Goal: Task Accomplishment & Management: Manage account settings

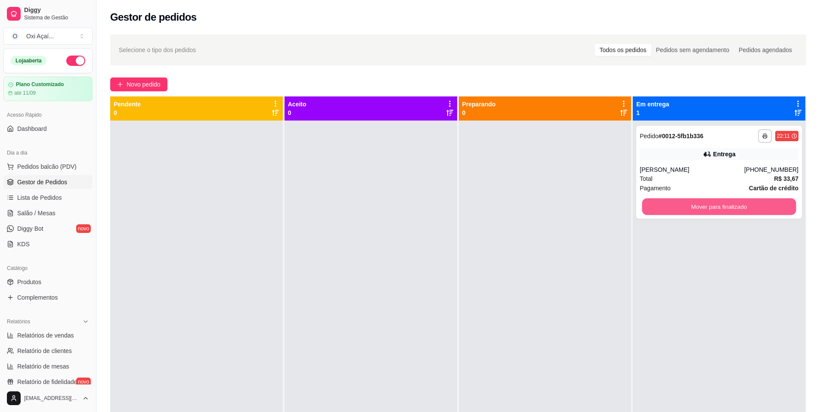
click at [721, 206] on button "Mover para finalizado" at bounding box center [719, 206] width 154 height 17
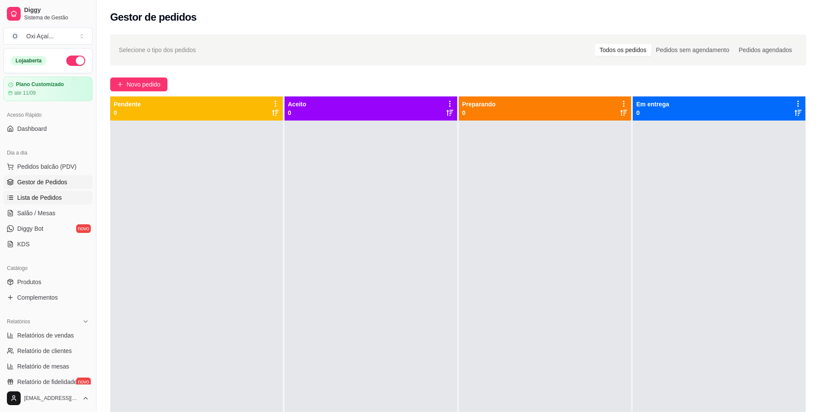
click at [50, 197] on span "Lista de Pedidos" at bounding box center [39, 197] width 45 height 9
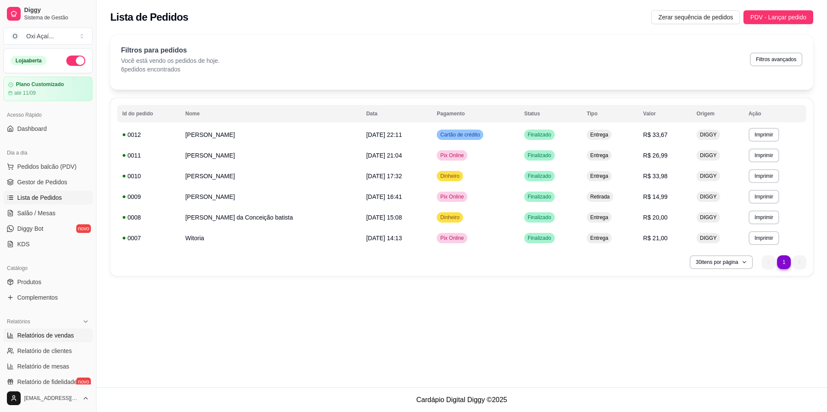
click at [61, 337] on span "Relatórios de vendas" at bounding box center [45, 335] width 57 height 9
select select "ALL"
select select "0"
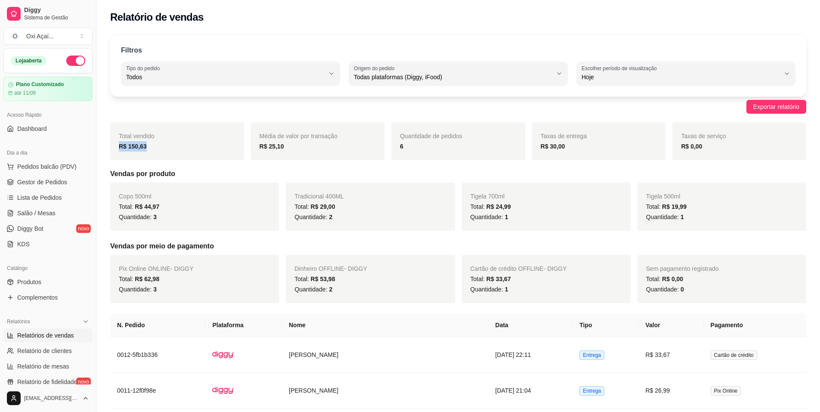
drag, startPoint x: 158, startPoint y: 150, endPoint x: 116, endPoint y: 151, distance: 42.2
click at [116, 151] on div "Total vendido R$ 150,63" at bounding box center [177, 141] width 134 height 38
click at [171, 152] on div "Total vendido R$ 150,63" at bounding box center [177, 141] width 134 height 38
click at [152, 149] on div "Total vendido R$ 150,63" at bounding box center [177, 141] width 134 height 38
click at [166, 149] on div "R$ 150,63" at bounding box center [177, 146] width 117 height 10
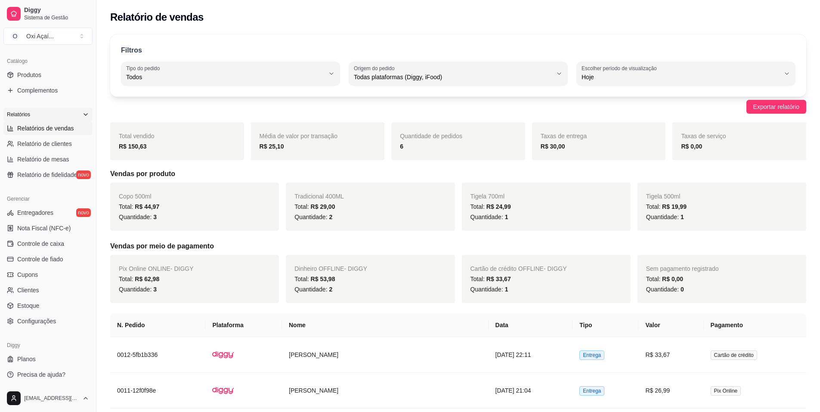
scroll to position [208, 0]
click at [48, 323] on span "Configurações" at bounding box center [36, 320] width 39 height 9
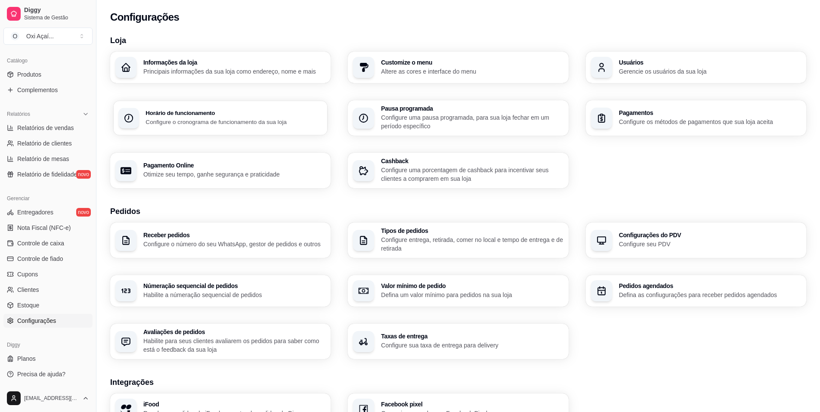
click at [235, 102] on div "Horário de funcionamento Configure o cronograma de funcionamento da sua loja" at bounding box center [221, 118] width 214 height 34
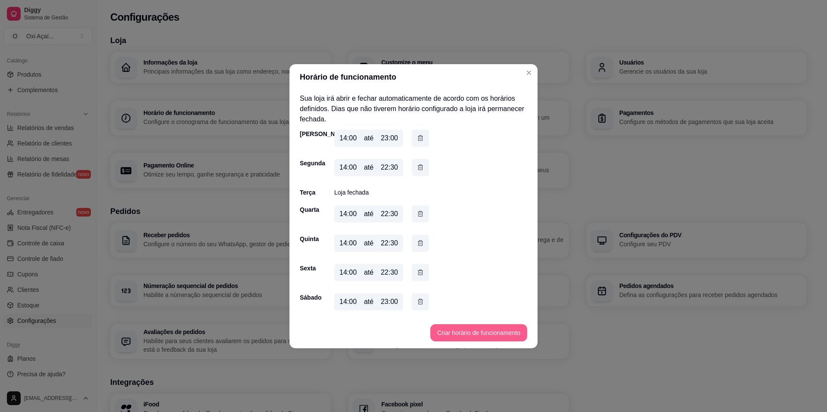
click at [469, 331] on button "Criar horário de funcionamento" at bounding box center [478, 332] width 97 height 17
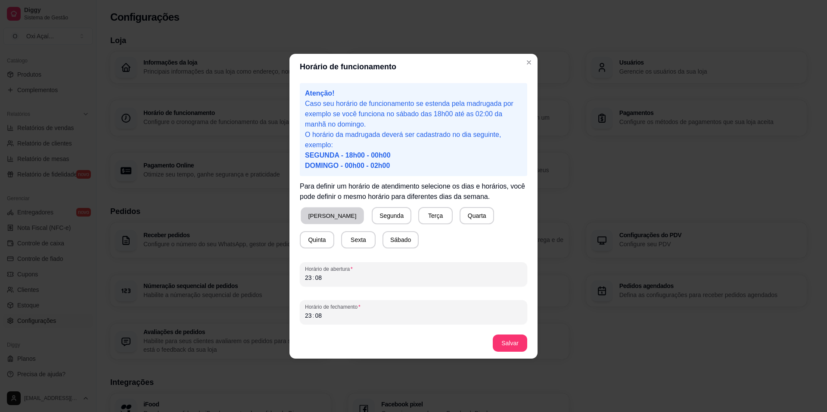
click at [319, 214] on button "[PERSON_NAME]" at bounding box center [332, 215] width 63 height 17
click at [327, 316] on div "23 : 08" at bounding box center [413, 315] width 217 height 10
click at [522, 346] on button "Salvar" at bounding box center [510, 343] width 34 height 17
click at [333, 278] on div "23 : 08" at bounding box center [413, 278] width 217 height 10
click at [355, 276] on div "23 : 08" at bounding box center [413, 278] width 217 height 10
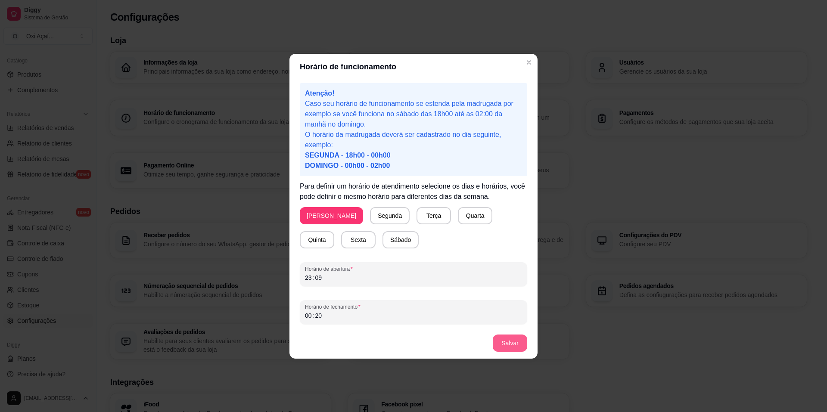
click at [503, 341] on button "Salvar" at bounding box center [510, 343] width 34 height 17
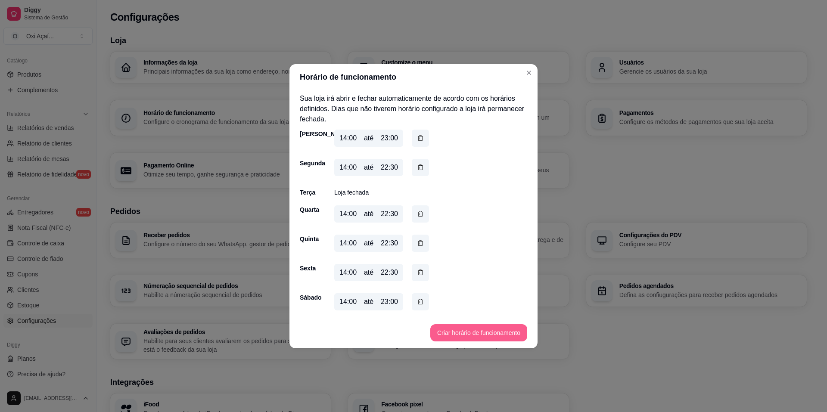
click at [464, 328] on button "Criar horário de funcionamento" at bounding box center [478, 332] width 97 height 17
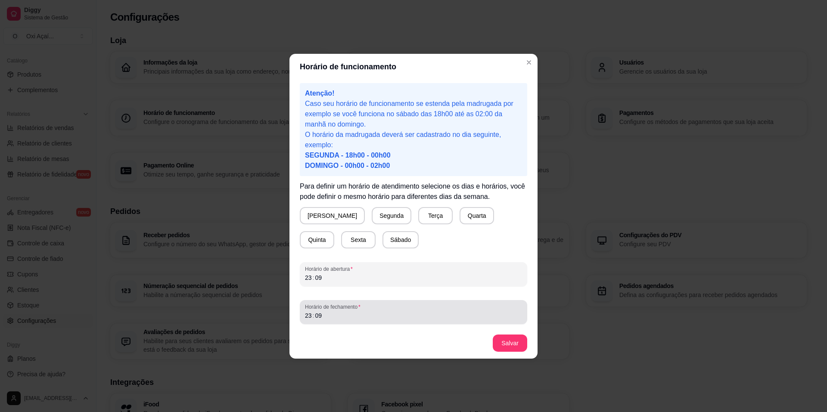
click at [335, 310] on span "Horário de fechamento" at bounding box center [413, 307] width 217 height 7
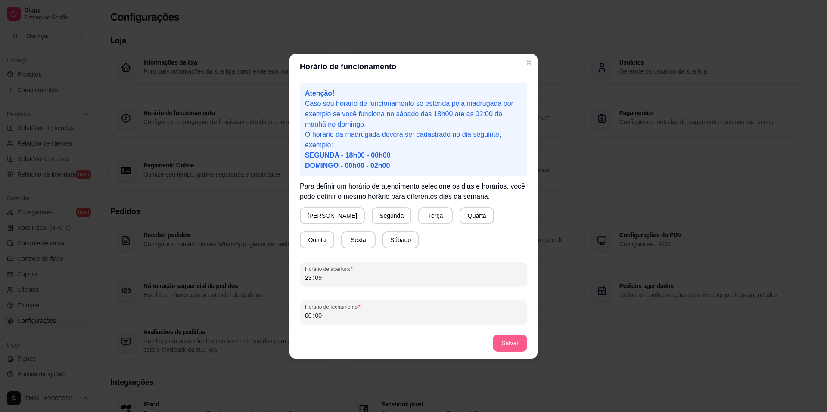
click at [509, 336] on button "Salvar" at bounding box center [510, 343] width 34 height 17
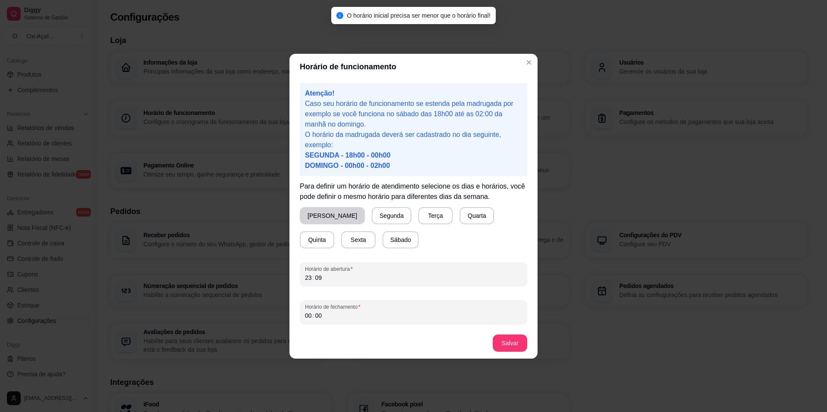
click at [307, 209] on button "[PERSON_NAME]" at bounding box center [332, 215] width 65 height 17
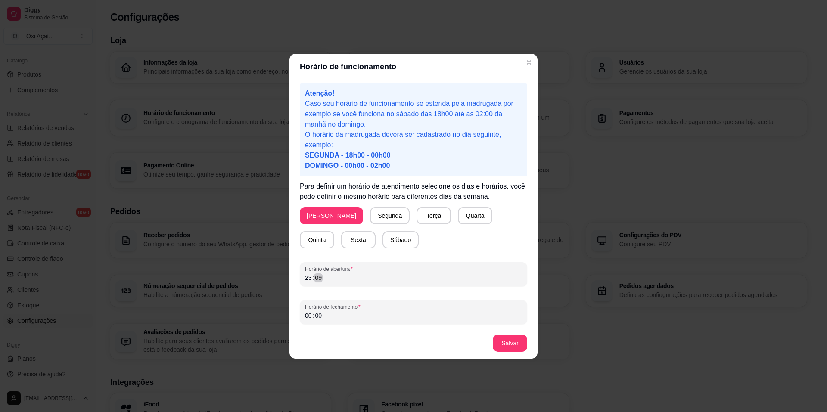
click at [291, 281] on div "Atenção! Caso seu horário de funcionamento se estenda pela madrugada por exempl…" at bounding box center [413, 204] width 248 height 248
click at [319, 274] on div "23 : 09" at bounding box center [413, 278] width 217 height 10
click at [309, 279] on div "23" at bounding box center [308, 277] width 9 height 9
click at [337, 314] on div "00 : 00" at bounding box center [413, 315] width 217 height 10
click at [502, 338] on button "Salvar" at bounding box center [510, 343] width 34 height 17
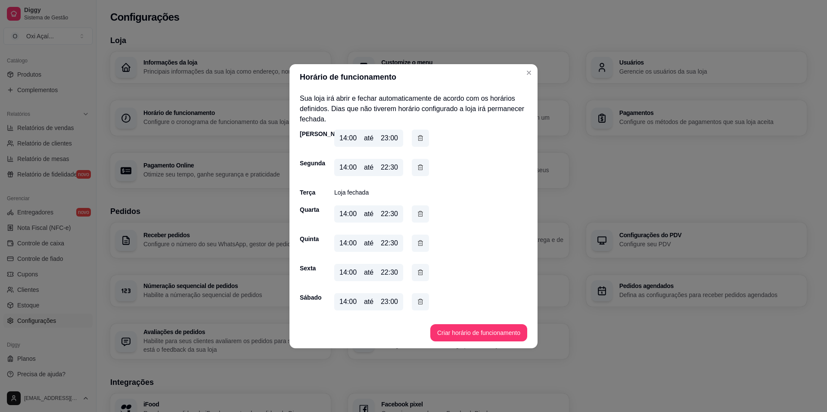
click at [391, 138] on div "23:00" at bounding box center [389, 138] width 17 height 10
click at [397, 138] on div "14:00 até 23:00" at bounding box center [368, 138] width 69 height 17
click at [371, 143] on div "até" at bounding box center [368, 138] width 9 height 10
drag, startPoint x: 366, startPoint y: 130, endPoint x: 368, endPoint y: 139, distance: 10.1
click at [367, 133] on div "14:00 até 23:00" at bounding box center [368, 138] width 69 height 17
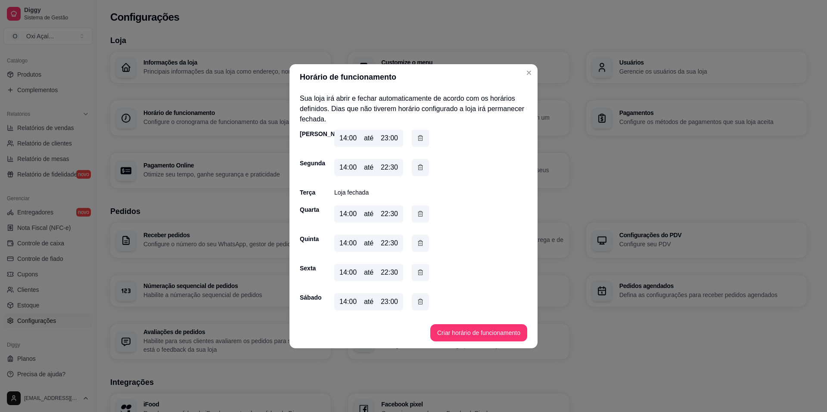
click at [368, 139] on div "até" at bounding box center [368, 138] width 9 height 10
click at [392, 139] on div "23:00" at bounding box center [389, 138] width 17 height 10
click at [469, 337] on button "Criar horário de funcionamento" at bounding box center [478, 332] width 97 height 17
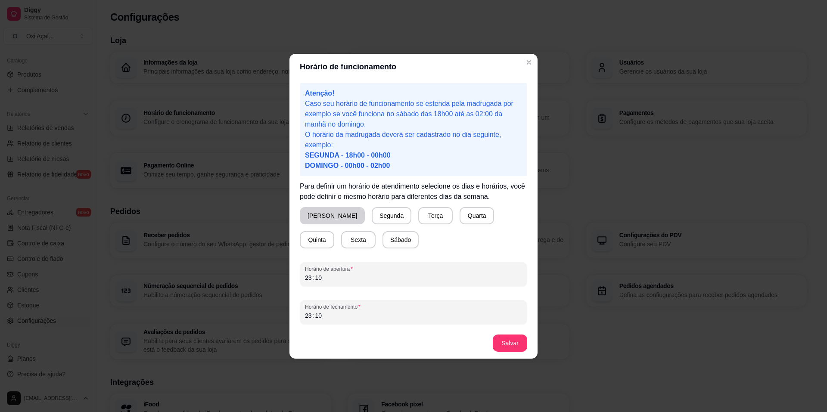
click at [321, 212] on button "[PERSON_NAME]" at bounding box center [332, 215] width 65 height 17
click at [322, 280] on div "23 : 10" at bounding box center [413, 278] width 217 height 10
click at [317, 279] on div "10" at bounding box center [318, 277] width 9 height 9
click at [312, 280] on div ":" at bounding box center [313, 277] width 3 height 9
click at [323, 319] on div "23 : 10" at bounding box center [413, 315] width 217 height 10
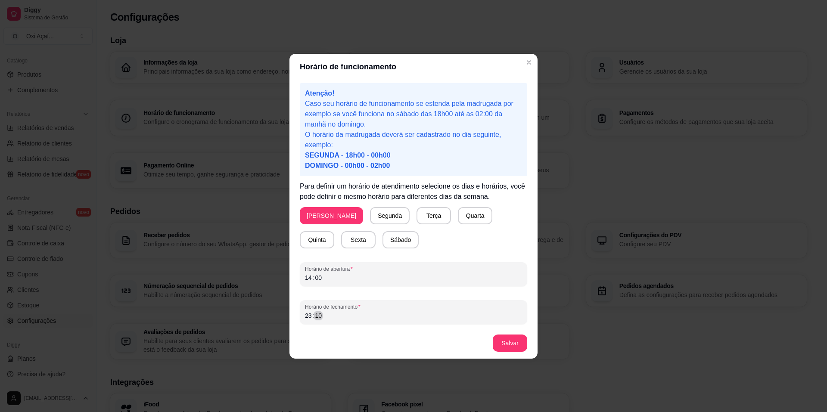
click at [323, 319] on div "23 : 10" at bounding box center [413, 315] width 217 height 10
click at [509, 338] on button "Salvar" at bounding box center [510, 343] width 34 height 17
click at [311, 281] on div "14 : 00" at bounding box center [413, 278] width 217 height 10
click at [306, 273] on div "14" at bounding box center [308, 277] width 9 height 9
click at [504, 340] on button "Salvar" at bounding box center [510, 343] width 34 height 17
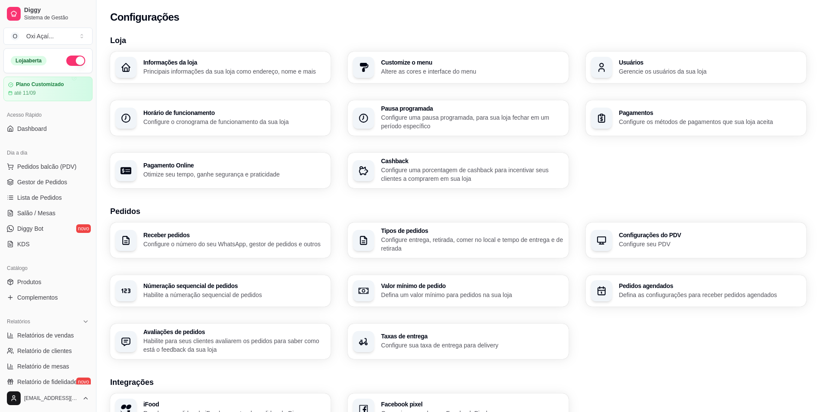
click at [274, 121] on p "Configure o cronograma de funcionamento da sua loja" at bounding box center [234, 122] width 182 height 9
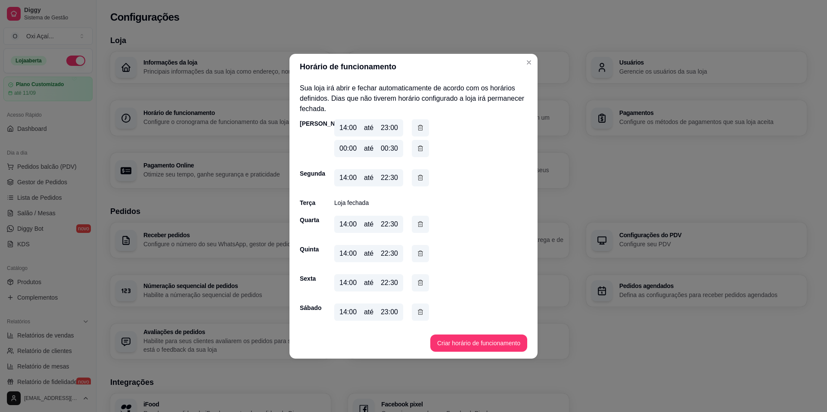
click at [349, 148] on div "00:00" at bounding box center [347, 148] width 17 height 10
click at [347, 148] on div "00:00" at bounding box center [347, 148] width 17 height 10
click at [418, 149] on icon "button" at bounding box center [420, 148] width 7 height 9
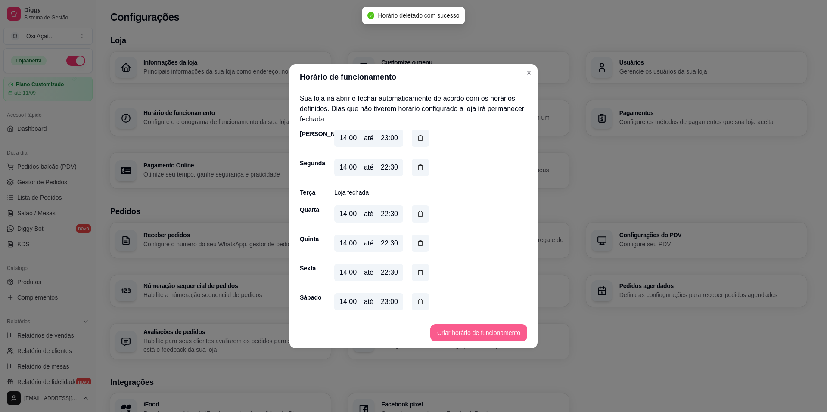
click at [466, 334] on button "Criar horário de funcionamento" at bounding box center [478, 332] width 97 height 17
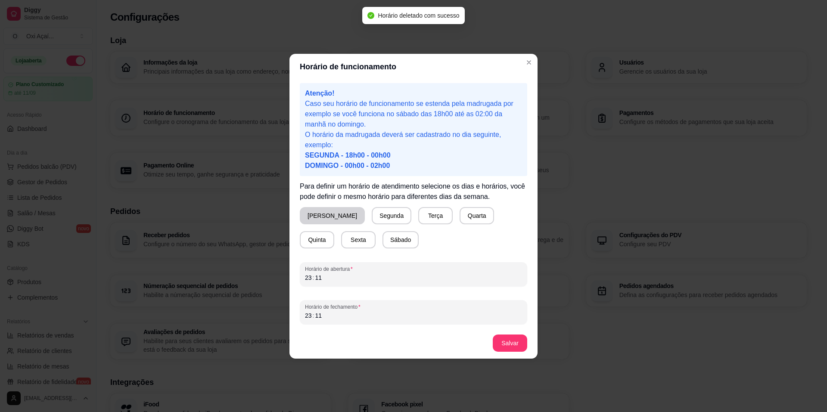
click at [321, 216] on button "[PERSON_NAME]" at bounding box center [332, 215] width 65 height 17
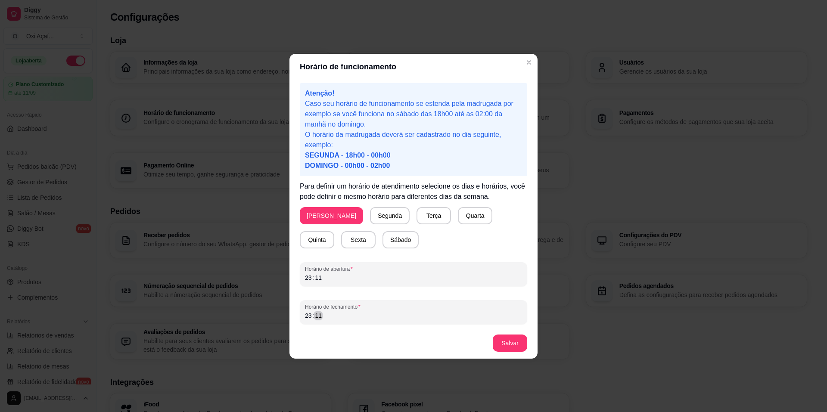
click at [328, 320] on div "23 : 11" at bounding box center [413, 315] width 217 height 10
click at [512, 344] on button "Salvar" at bounding box center [510, 343] width 34 height 17
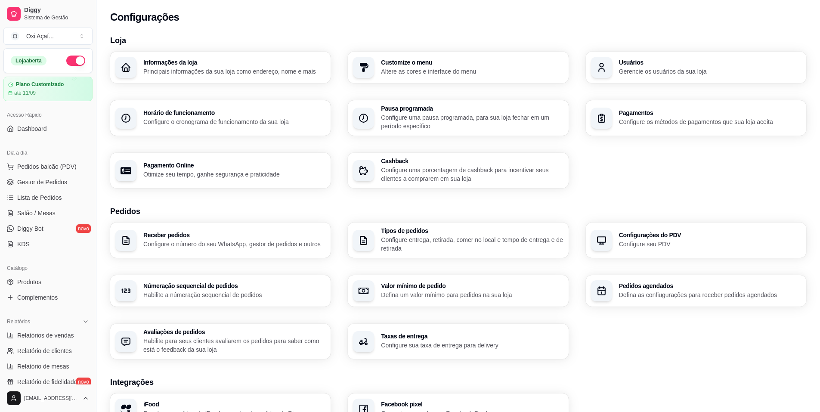
click at [307, 21] on div "Configurações" at bounding box center [458, 17] width 696 height 14
click at [46, 179] on span "Gestor de Pedidos" at bounding box center [42, 182] width 50 height 9
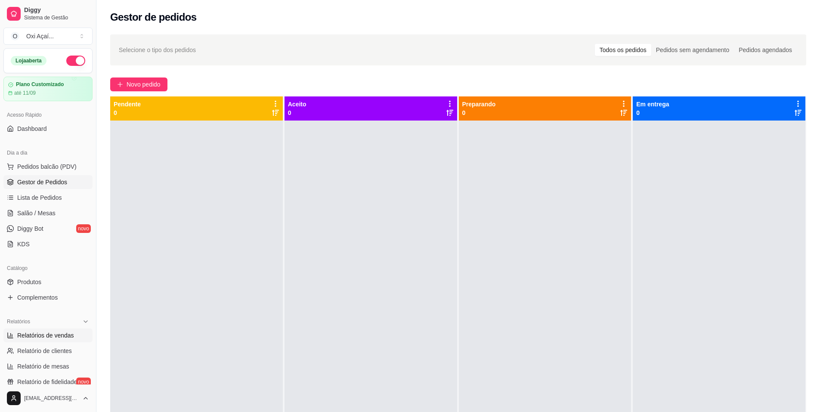
click at [50, 339] on span "Relatórios de vendas" at bounding box center [45, 335] width 57 height 9
select select "ALL"
select select "0"
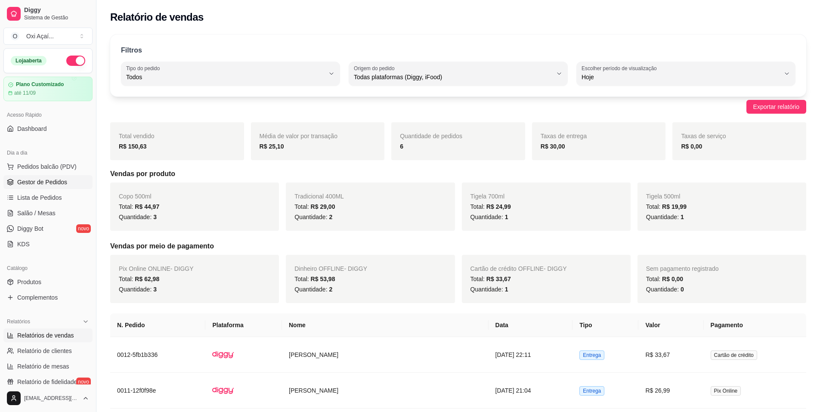
click at [43, 182] on span "Gestor de Pedidos" at bounding box center [42, 182] width 50 height 9
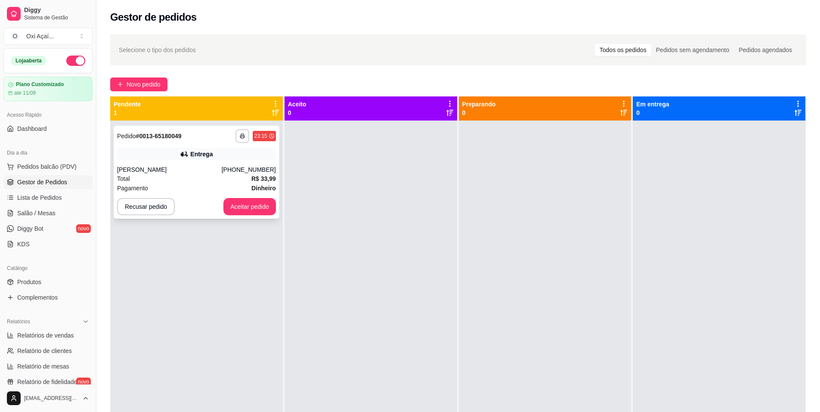
click at [167, 181] on div "Total R$ 33,99" at bounding box center [196, 178] width 159 height 9
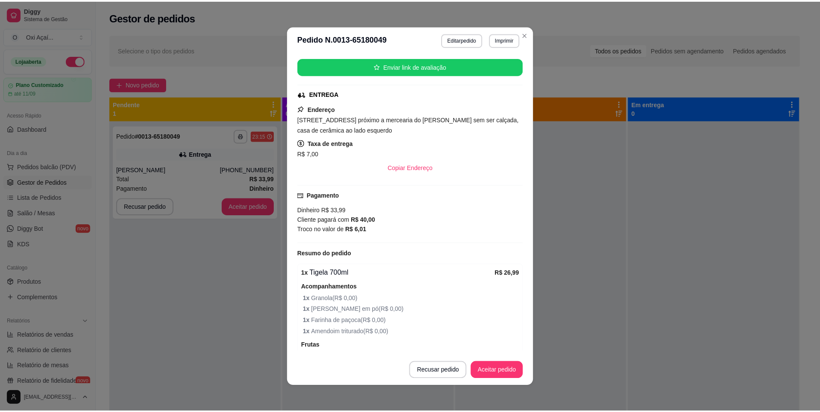
scroll to position [129, 0]
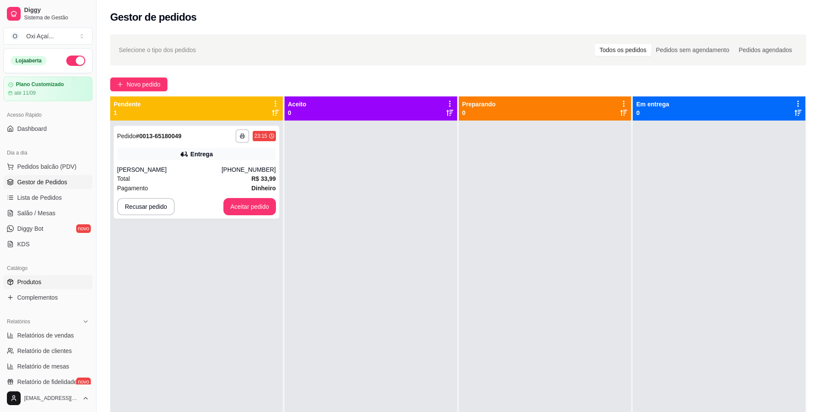
click at [37, 282] on span "Produtos" at bounding box center [29, 282] width 24 height 9
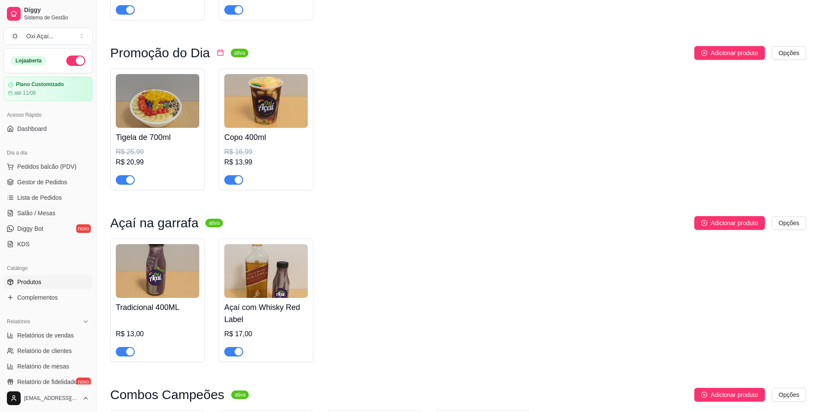
scroll to position [215, 0]
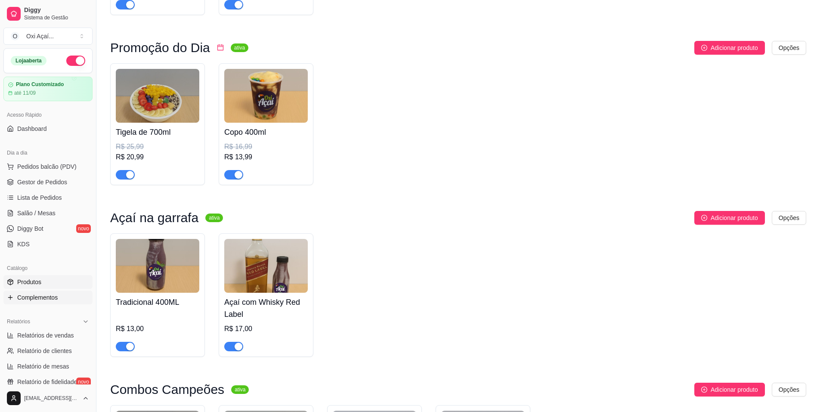
click at [46, 299] on span "Complementos" at bounding box center [37, 297] width 40 height 9
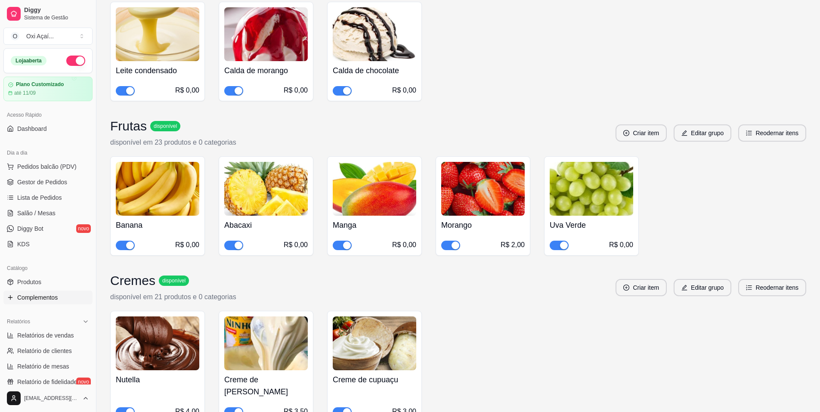
scroll to position [474, 0]
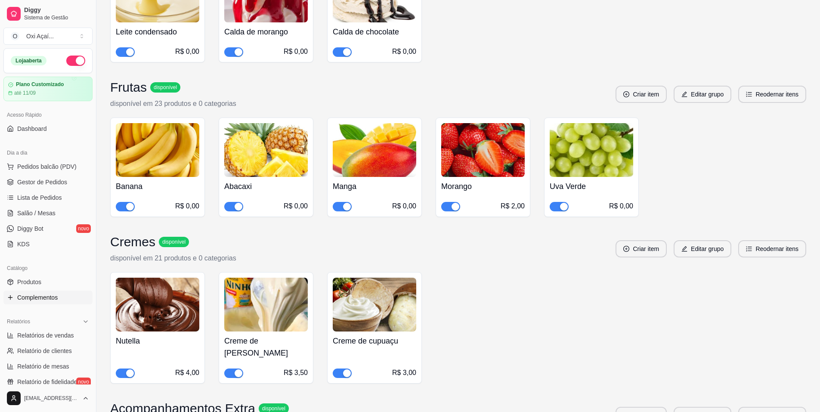
click at [449, 202] on span "button" at bounding box center [450, 206] width 19 height 9
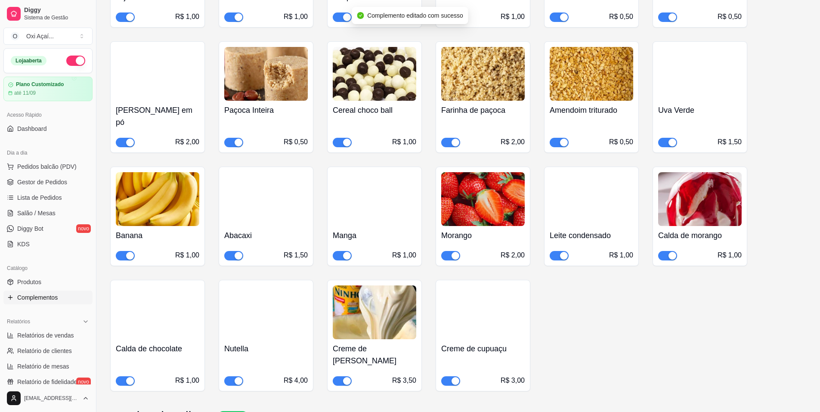
scroll to position [990, 0]
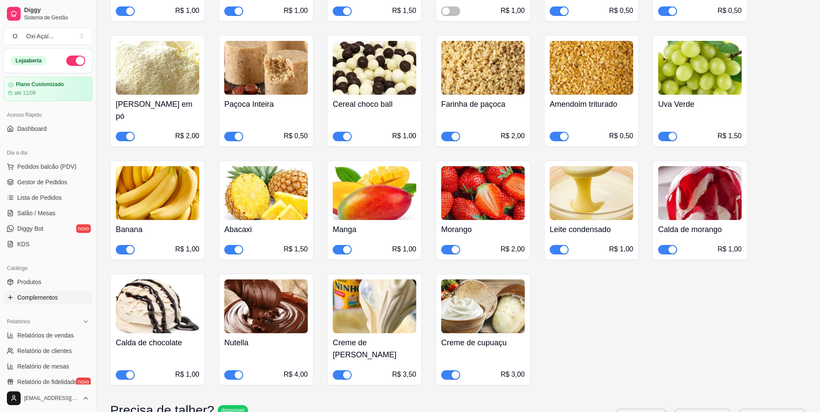
click at [453, 246] on div "button" at bounding box center [456, 250] width 8 height 8
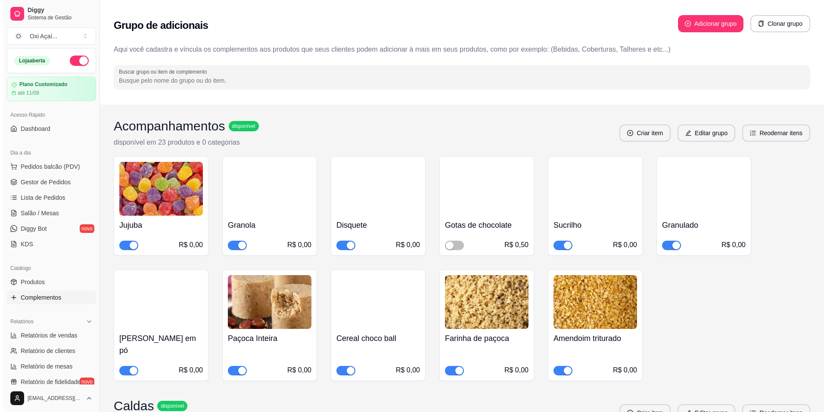
scroll to position [0, 0]
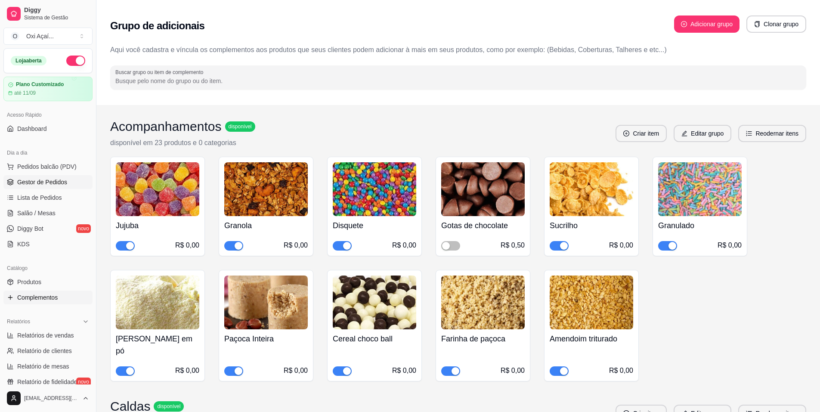
click at [50, 179] on span "Gestor de Pedidos" at bounding box center [42, 182] width 50 height 9
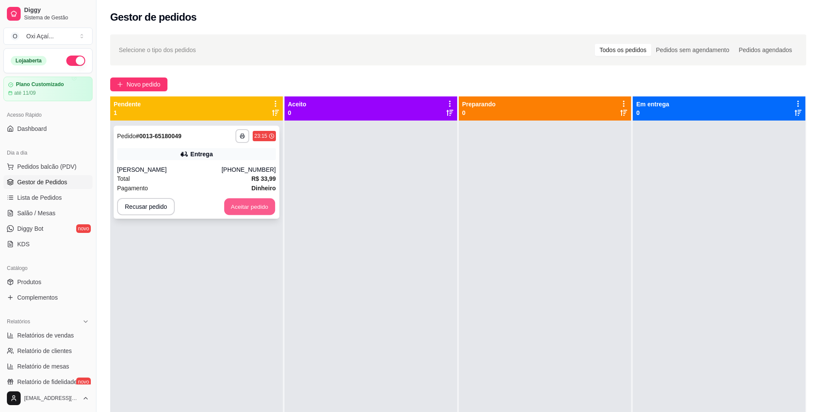
click at [235, 205] on button "Aceitar pedido" at bounding box center [249, 206] width 51 height 17
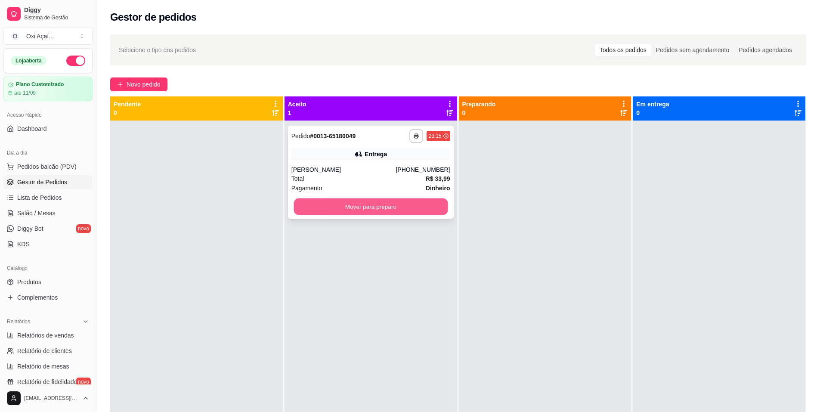
click at [349, 208] on button "Mover para preparo" at bounding box center [371, 206] width 154 height 17
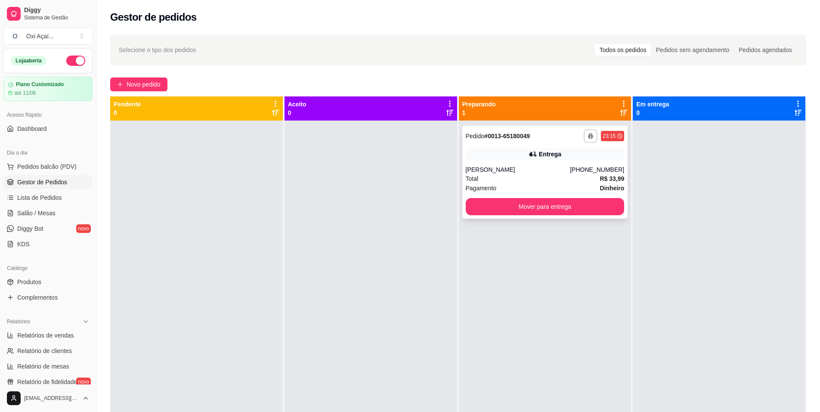
drag, startPoint x: 543, startPoint y: 166, endPoint x: 544, endPoint y: 172, distance: 5.6
click at [544, 172] on div "[PERSON_NAME]" at bounding box center [518, 169] width 105 height 9
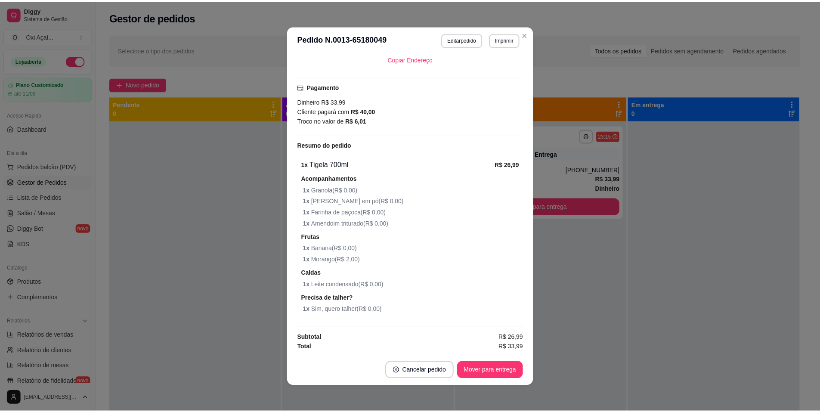
scroll to position [2, 0]
